Goal: Navigation & Orientation: Understand site structure

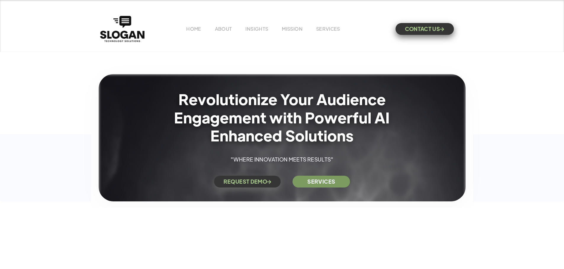
click at [224, 33] on div "HOME ABOUT INSIGHTS MISSION Menu Home V1 Home V2 Home V3 About Team Team Single…" at bounding box center [282, 28] width 367 height 29
click at [224, 30] on link "ABOUT" at bounding box center [223, 29] width 17 height 6
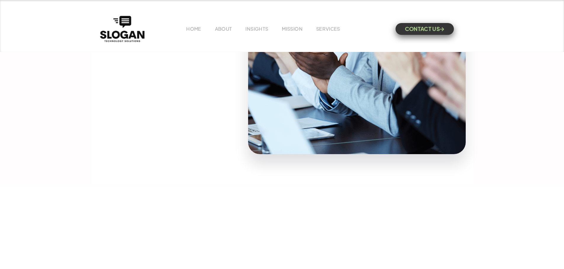
scroll to position [414, 0]
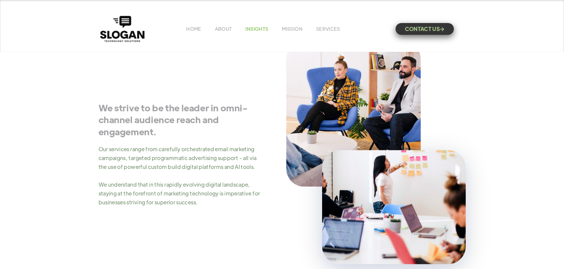
click at [251, 28] on link "INSIGHTS" at bounding box center [256, 29] width 23 height 6
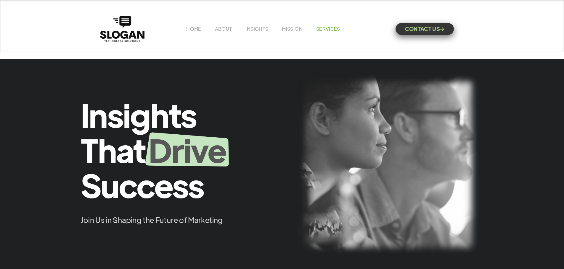
click at [332, 30] on link "SERVICES" at bounding box center [328, 29] width 24 height 6
